Goal: Task Accomplishment & Management: Manage account settings

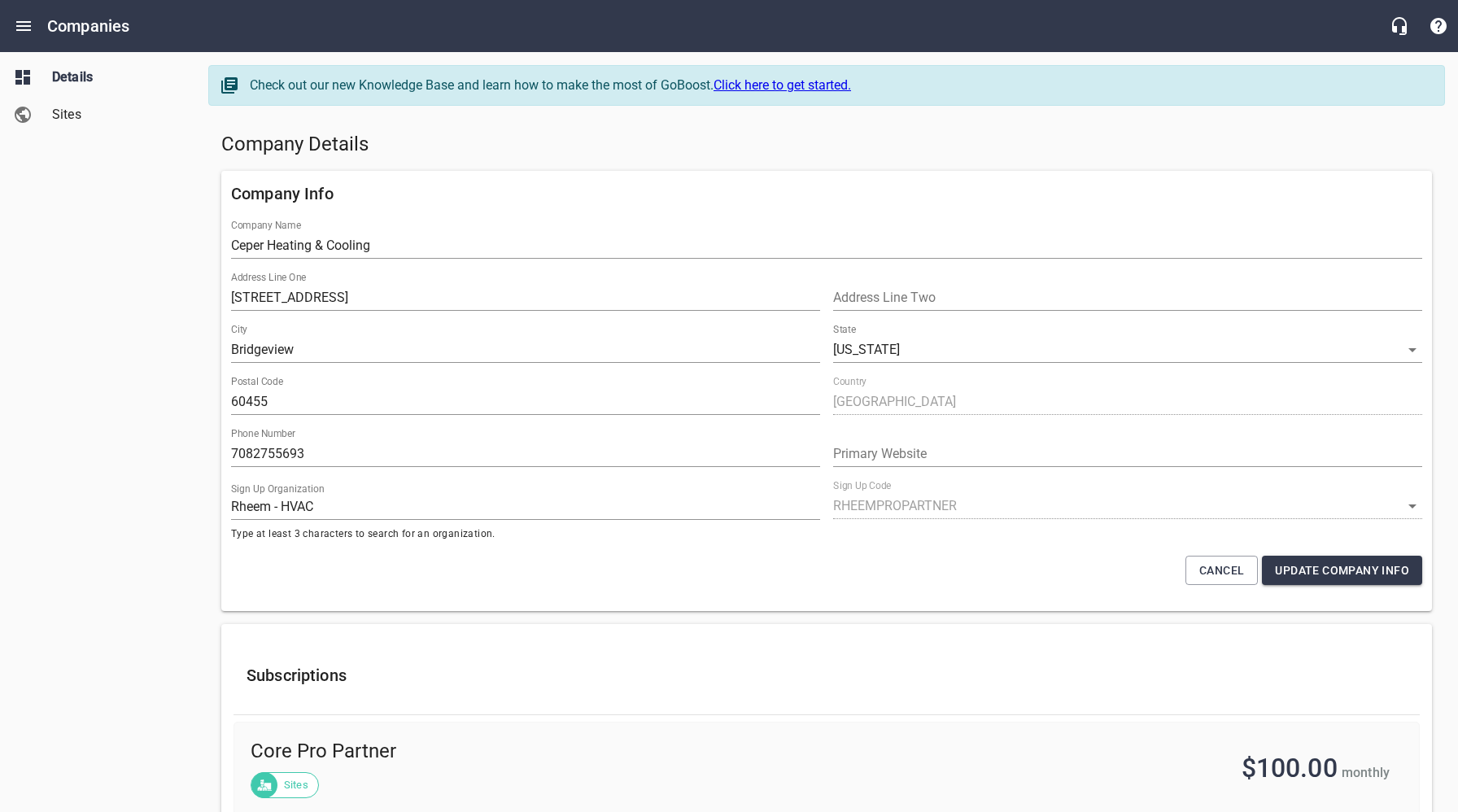
select select "[US_STATE]"
select select "62"
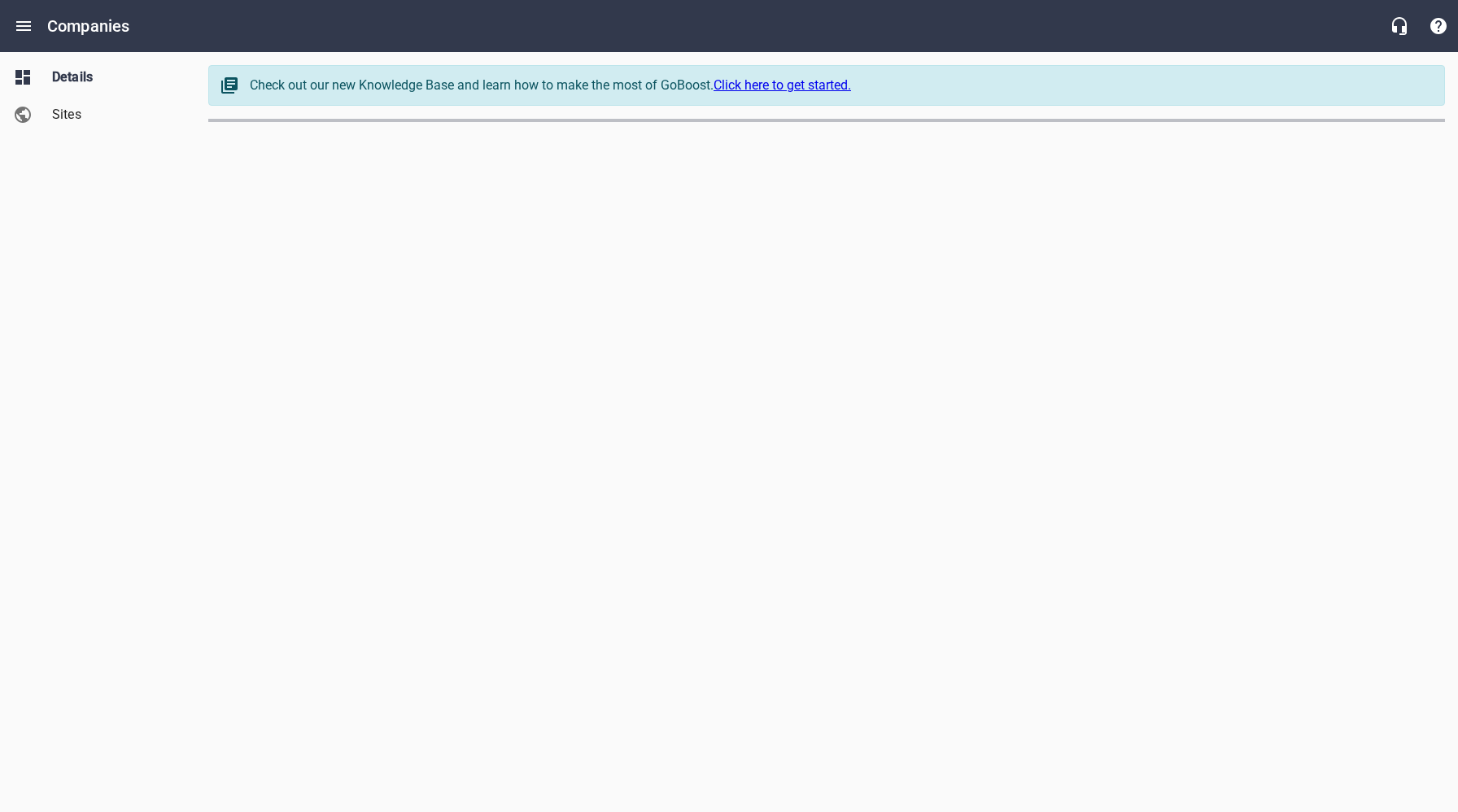
select select "4419"
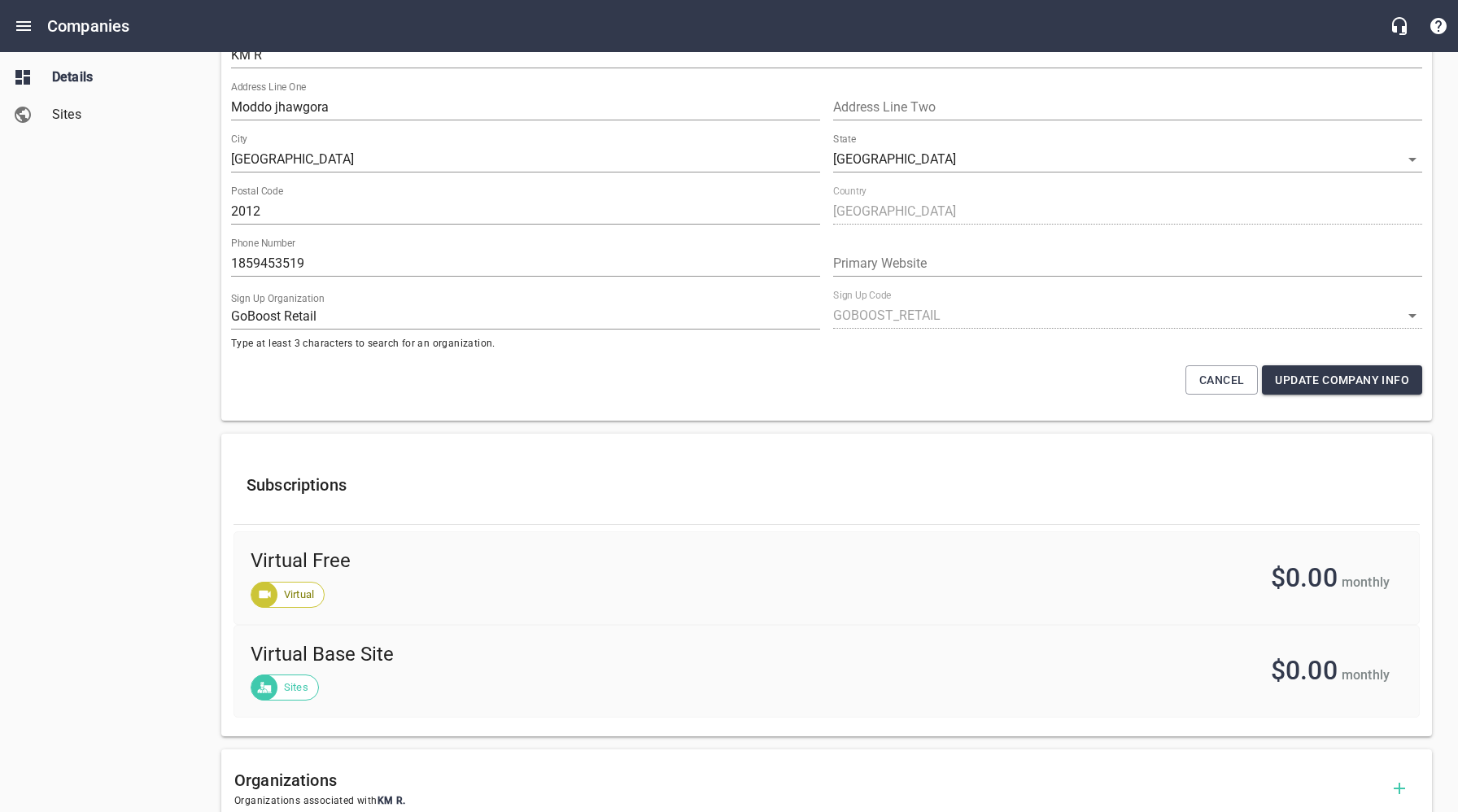
scroll to position [179, 0]
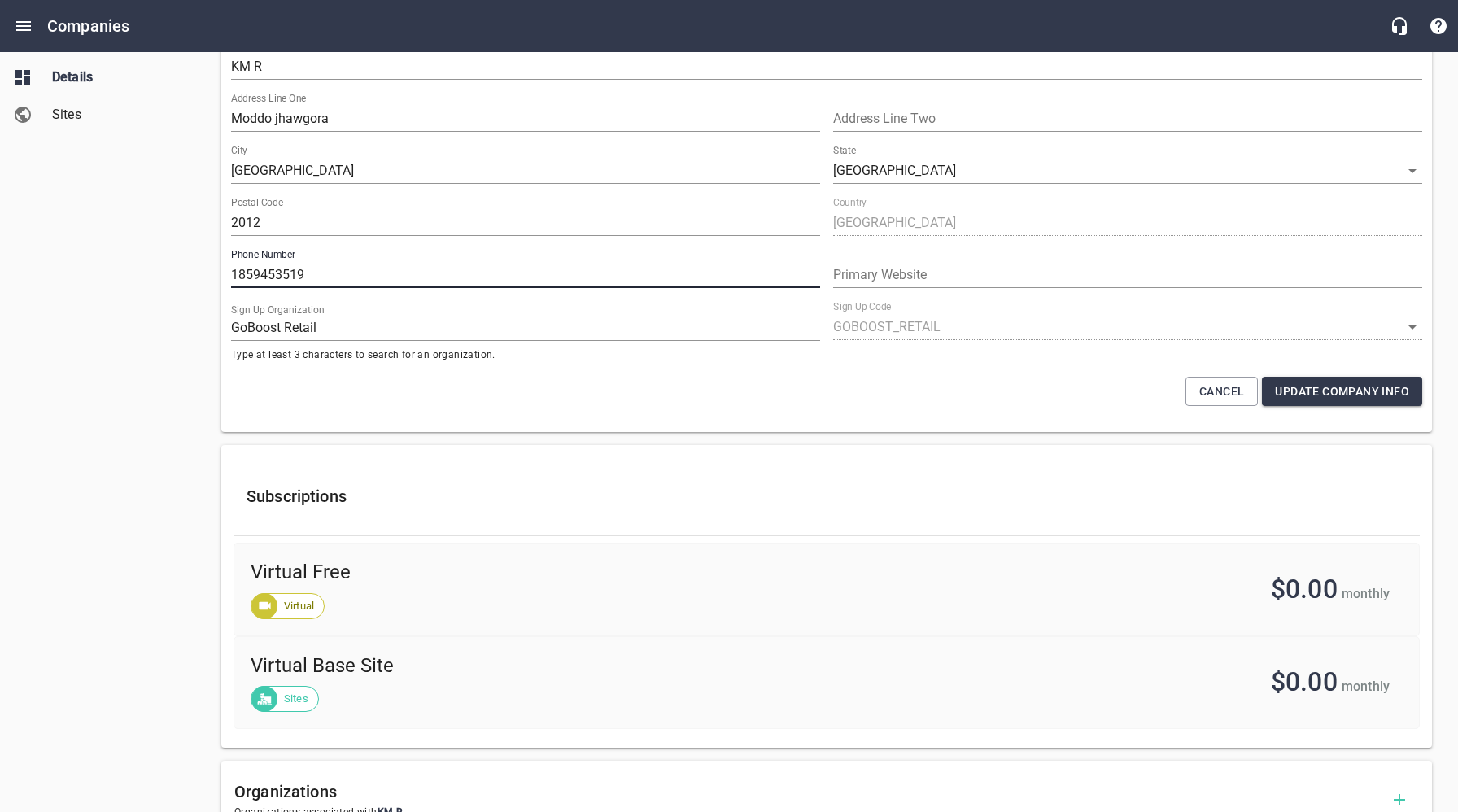
drag, startPoint x: 308, startPoint y: 275, endPoint x: 232, endPoint y: 277, distance: 76.0
click at [232, 277] on input "1859453519" at bounding box center [525, 275] width 589 height 26
drag, startPoint x: 164, startPoint y: 273, endPoint x: 173, endPoint y: 275, distance: 9.2
click at [164, 273] on div "Details Sites" at bounding box center [98, 406] width 196 height 812
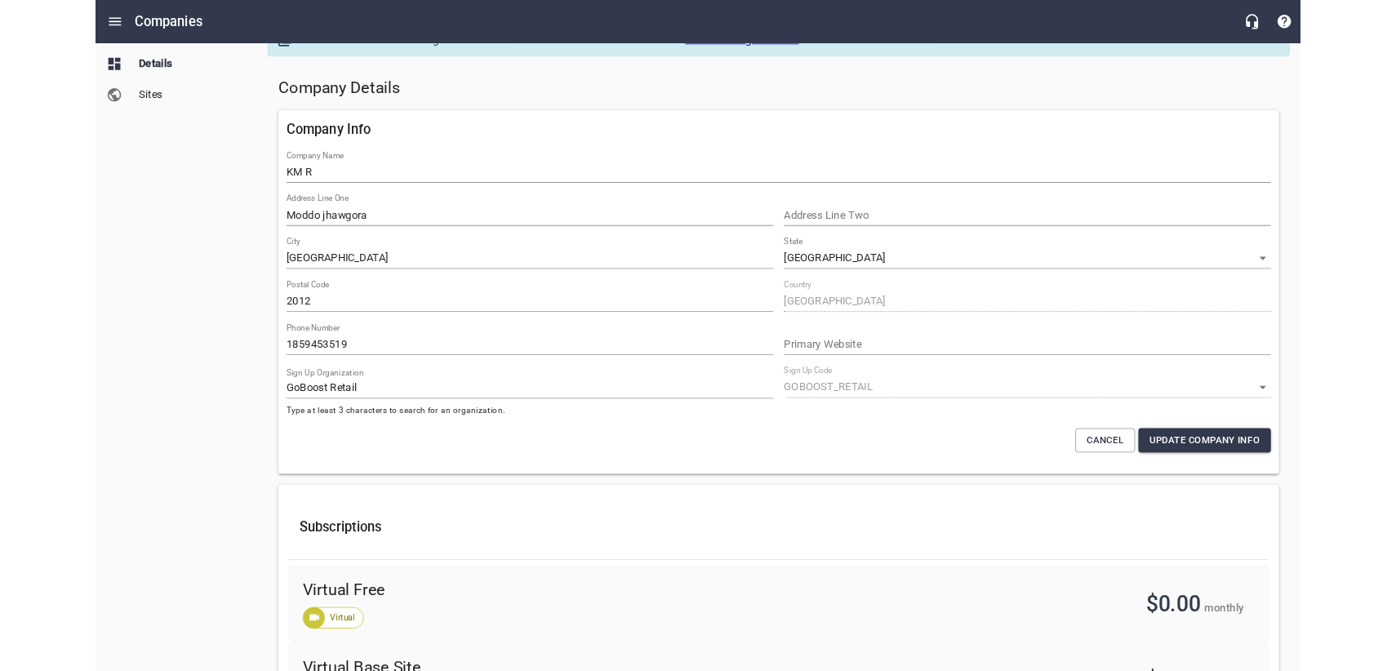
scroll to position [0, 0]
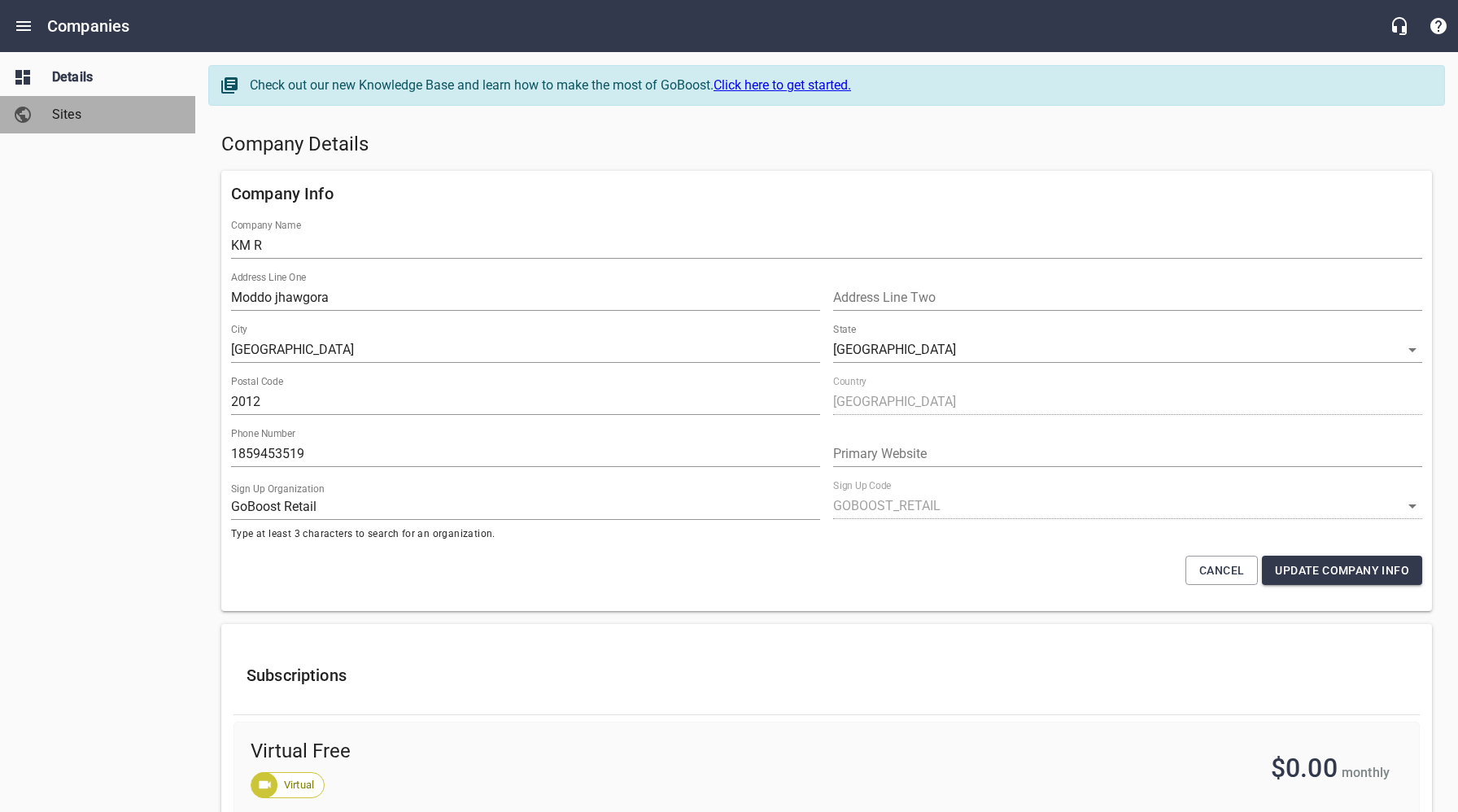
click at [61, 118] on span "Sites" at bounding box center [114, 115] width 124 height 20
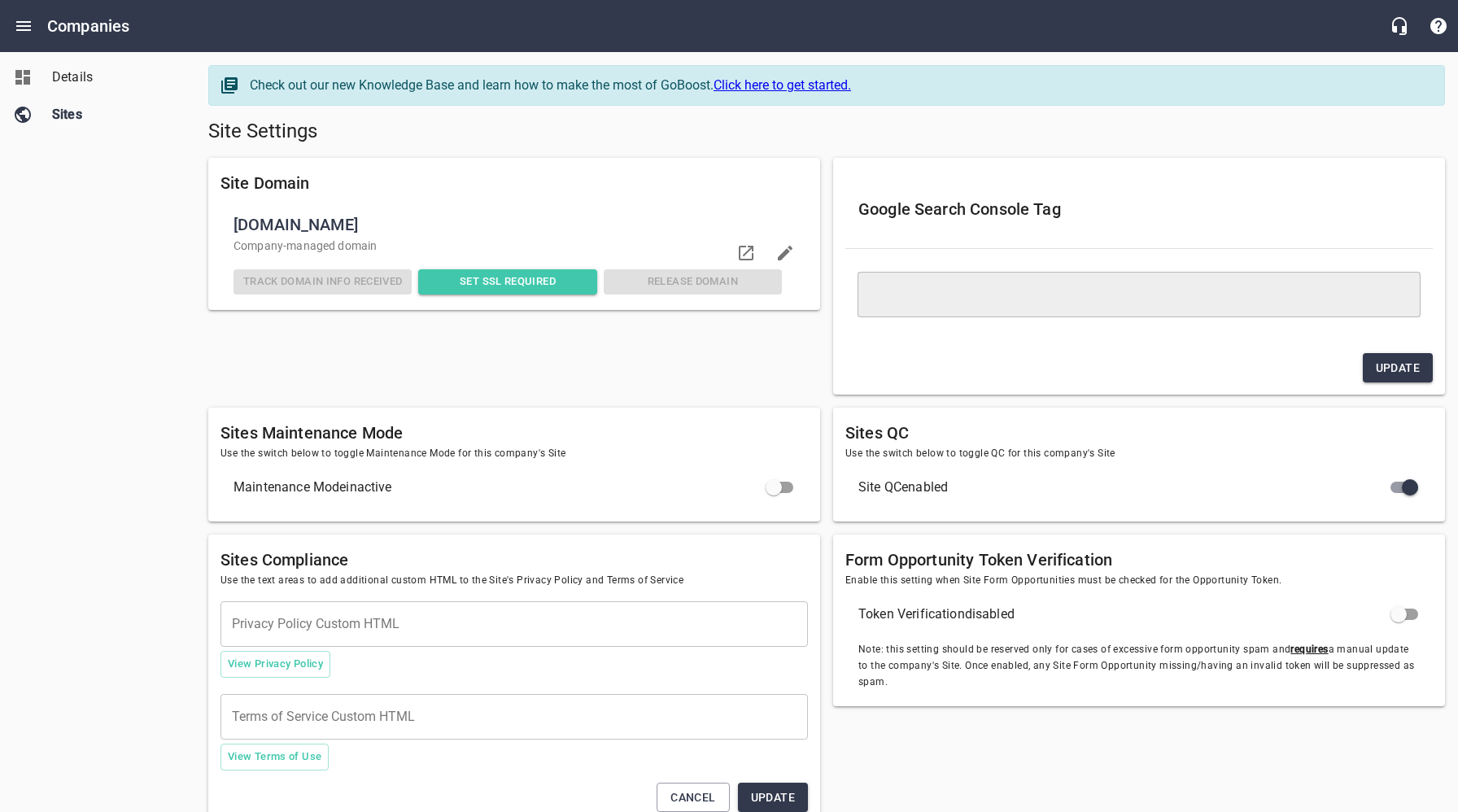
click at [1069, 401] on div "Google Search Console Tag ​ Update" at bounding box center [1139, 277] width 625 height 251
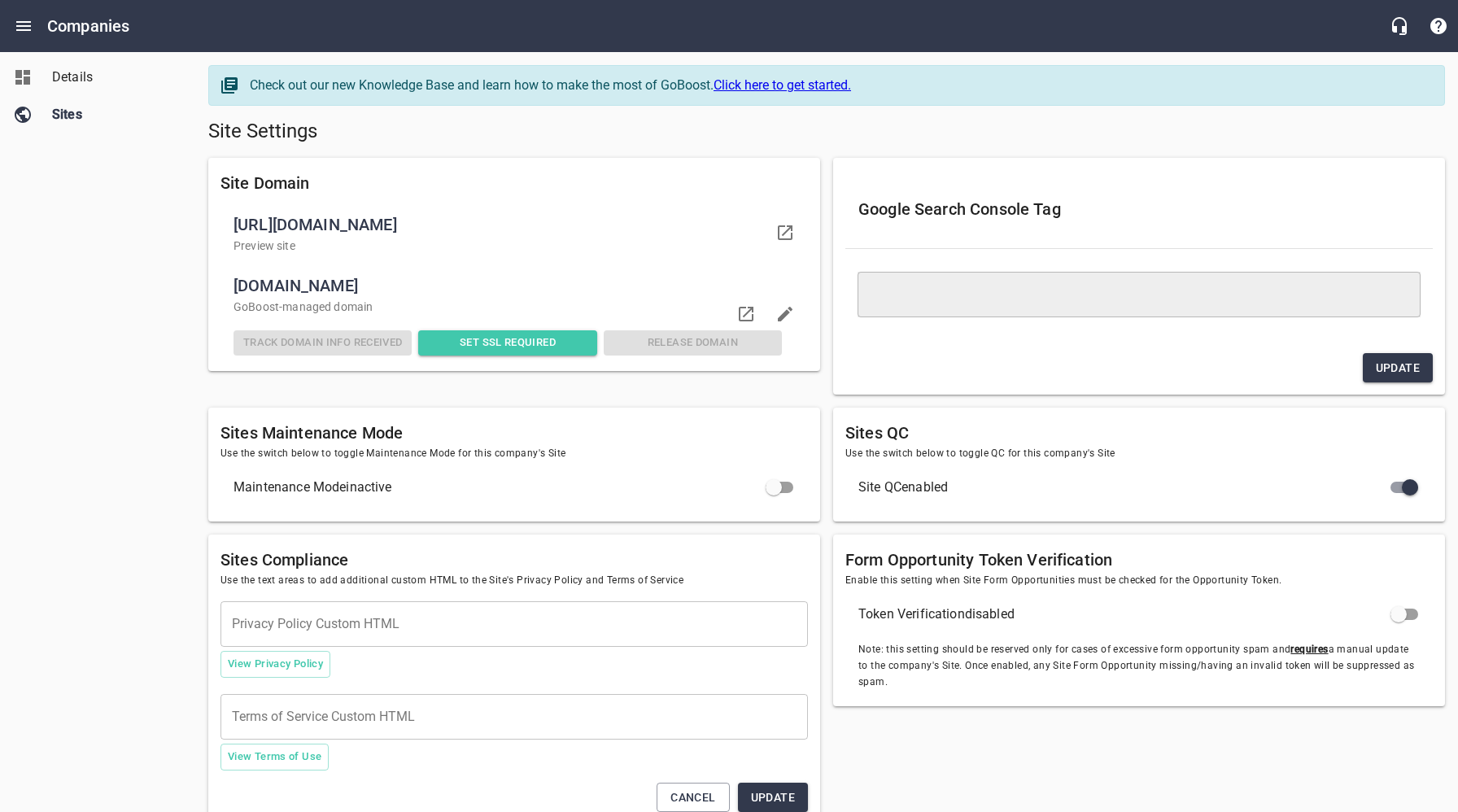
click at [85, 71] on span "Details" at bounding box center [114, 78] width 124 height 20
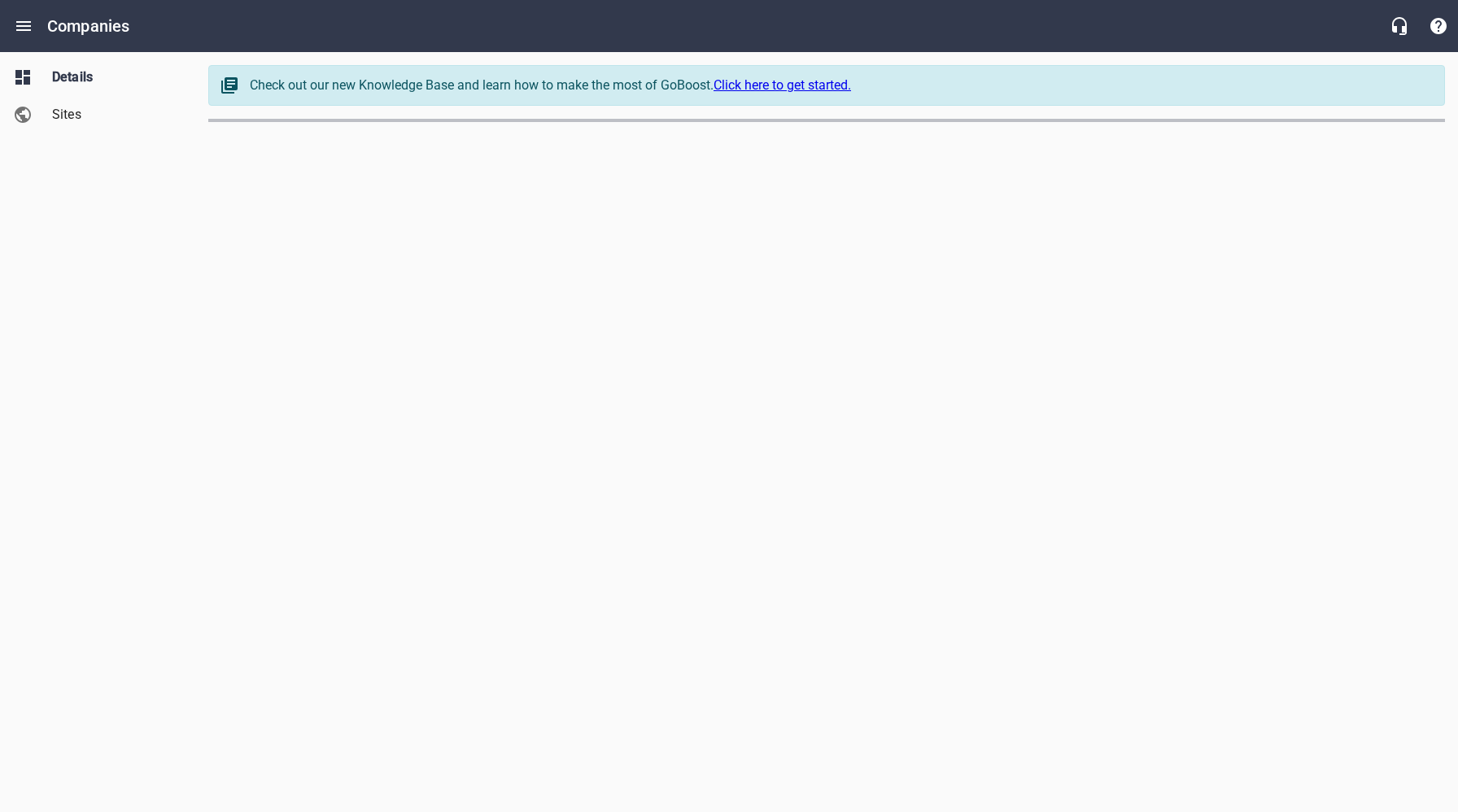
select select "4419"
